Goal: Information Seeking & Learning: Find specific fact

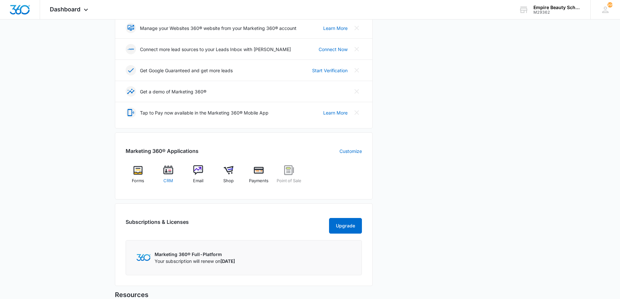
scroll to position [162, 0]
click at [169, 179] on span "CRM" at bounding box center [168, 180] width 10 height 7
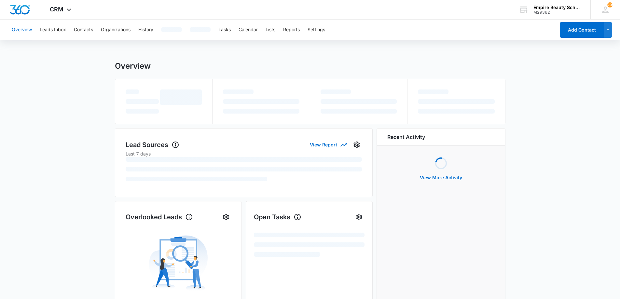
click at [93, 30] on div "Overview Leads Inbox Contacts Organizations History Tasks Calendar Lists Report…" at bounding box center [282, 30] width 548 height 21
click at [87, 29] on button "Contacts" at bounding box center [83, 30] width 19 height 21
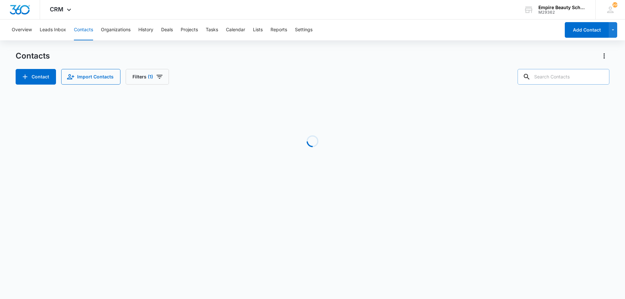
click at [563, 76] on input "text" at bounding box center [564, 77] width 92 height 16
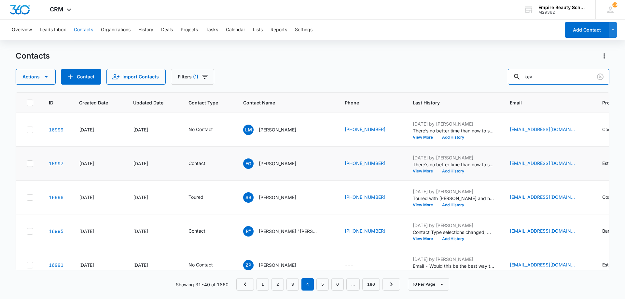
type input "kev"
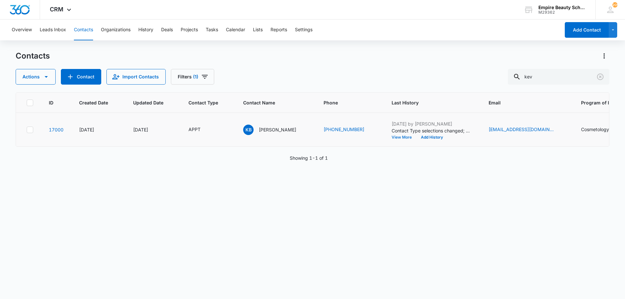
click at [399, 137] on button "View More" at bounding box center [404, 137] width 25 height 4
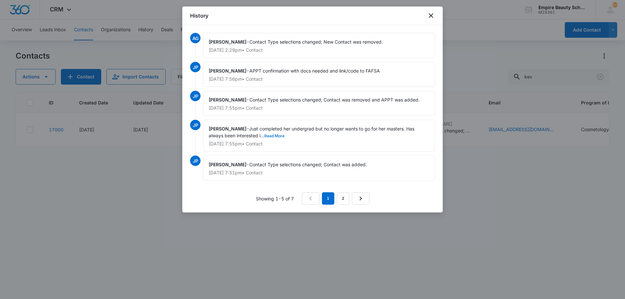
click at [277, 135] on button "Read More" at bounding box center [274, 136] width 20 height 4
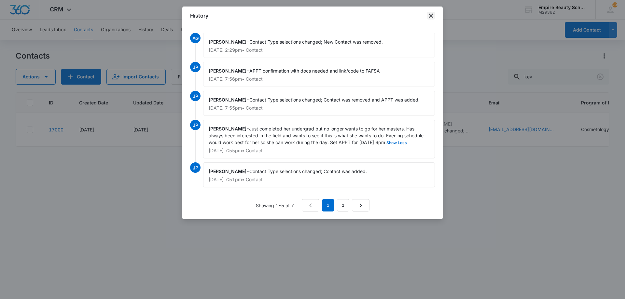
click at [432, 15] on icon "close" at bounding box center [431, 15] width 5 height 5
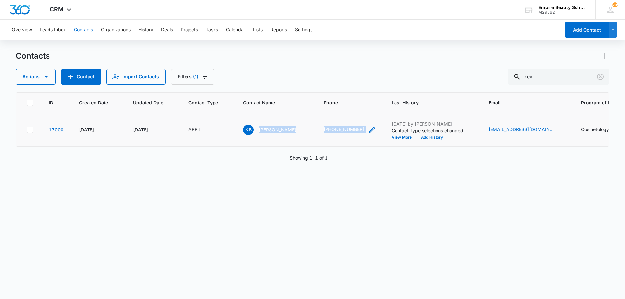
drag, startPoint x: 256, startPoint y: 129, endPoint x: 369, endPoint y: 130, distance: 112.4
click at [369, 130] on tr "17000 Sep 29, 2025 Oct 4, 2025 APPT KB Kevynn Bouchard (603) 714-2802 Oct 4, 20…" at bounding box center [451, 130] width 871 height 34
copy tr "Kevynn Bouchard (603) 714-2802"
click at [402, 134] on p "Contact Type selections changed; New Contact was removed." at bounding box center [432, 130] width 81 height 7
click at [401, 137] on button "View More" at bounding box center [404, 137] width 25 height 4
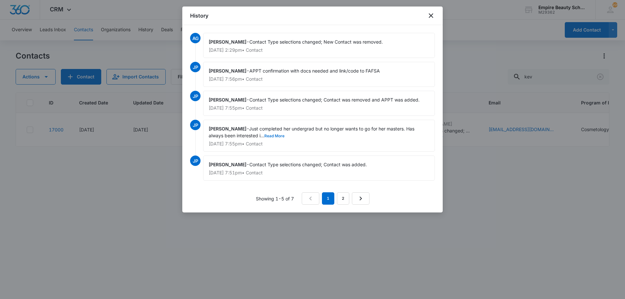
click at [278, 137] on button "Read More" at bounding box center [274, 136] width 20 height 4
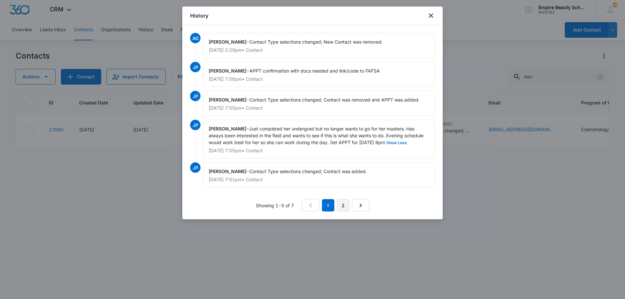
click at [341, 204] on link "2" at bounding box center [343, 205] width 12 height 12
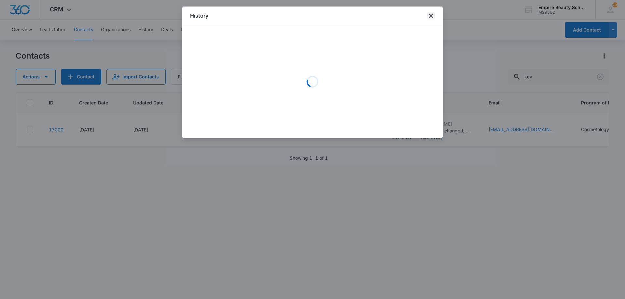
click at [429, 16] on icon "close" at bounding box center [431, 16] width 8 height 8
